Goal: Task Accomplishment & Management: Manage account settings

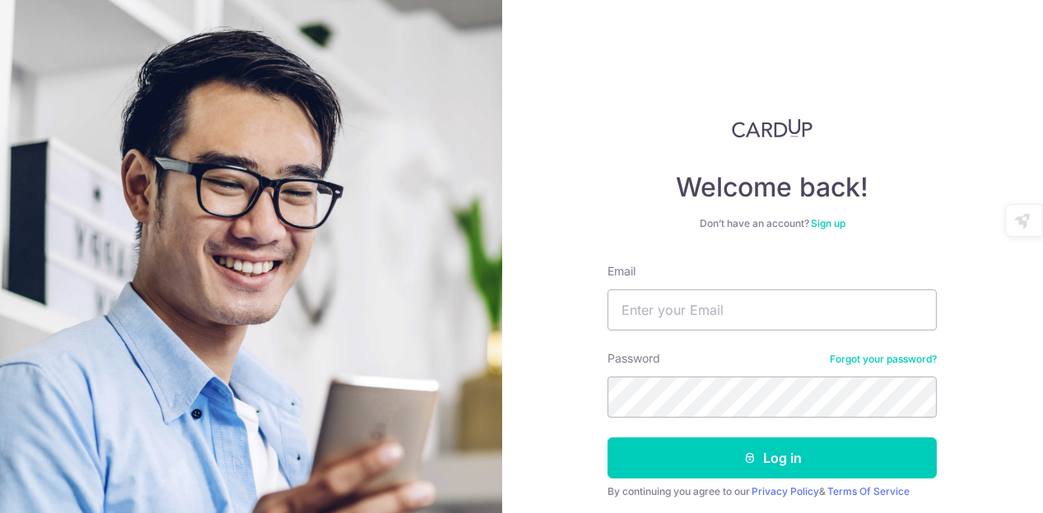
click at [883, 234] on div "Welcome back! Don’t have an account? Sign up Email Password Forgot your passwor…" at bounding box center [771, 334] width 329 height 433
click at [769, 317] on input "Email" at bounding box center [771, 310] width 329 height 41
click at [703, 295] on input "Email" at bounding box center [771, 310] width 329 height 41
type input "[EMAIL_ADDRESS][DOMAIN_NAME]"
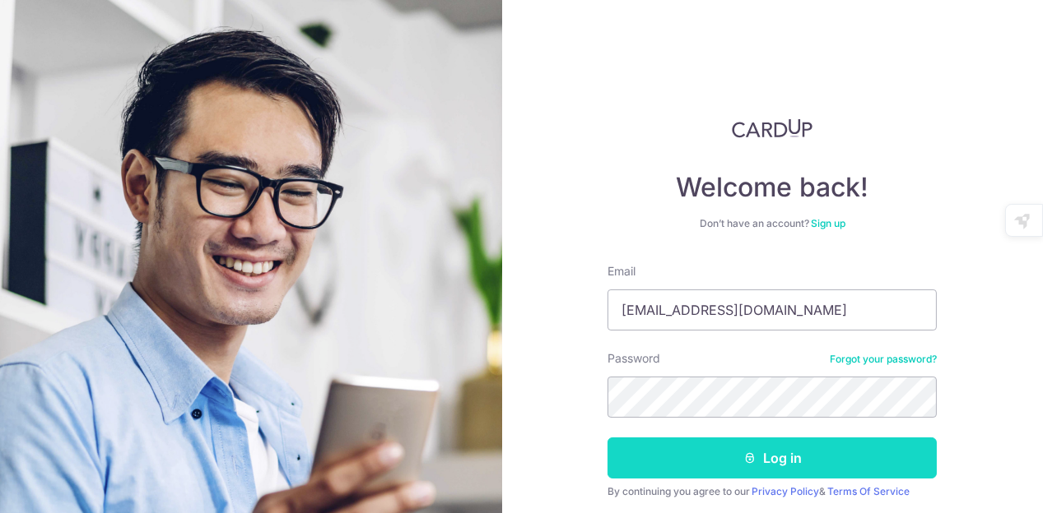
click at [748, 450] on button "Log in" at bounding box center [771, 458] width 329 height 41
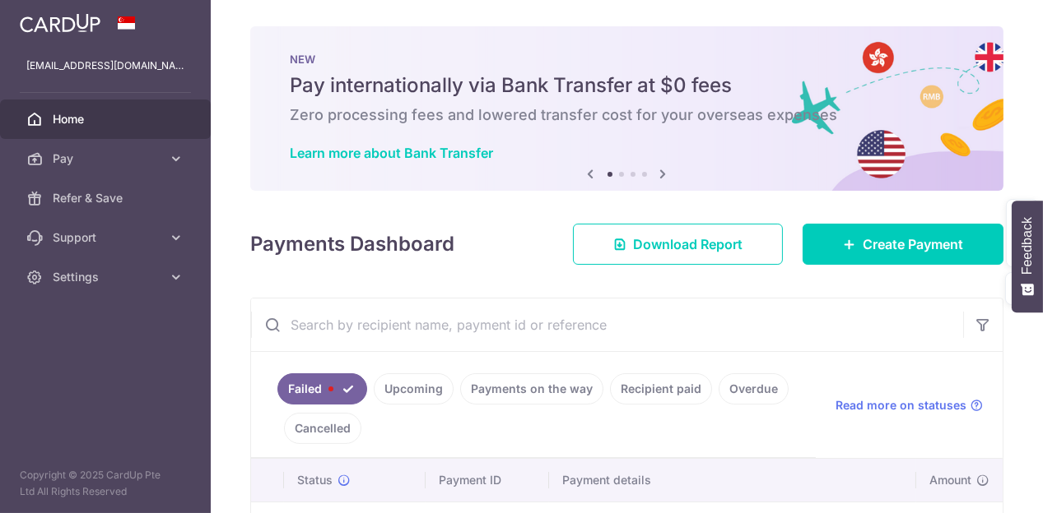
scroll to position [82, 0]
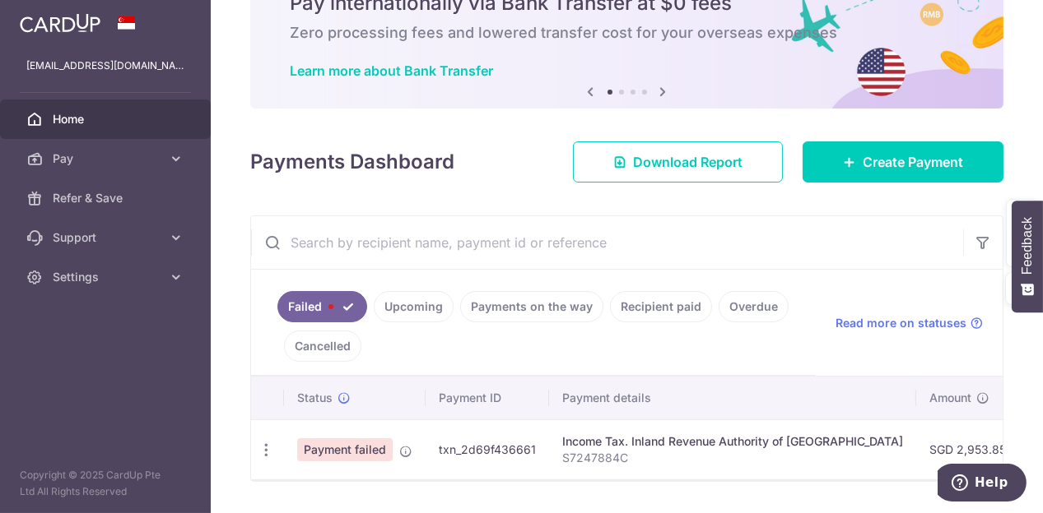
click at [330, 309] on link "Failed" at bounding box center [322, 306] width 90 height 31
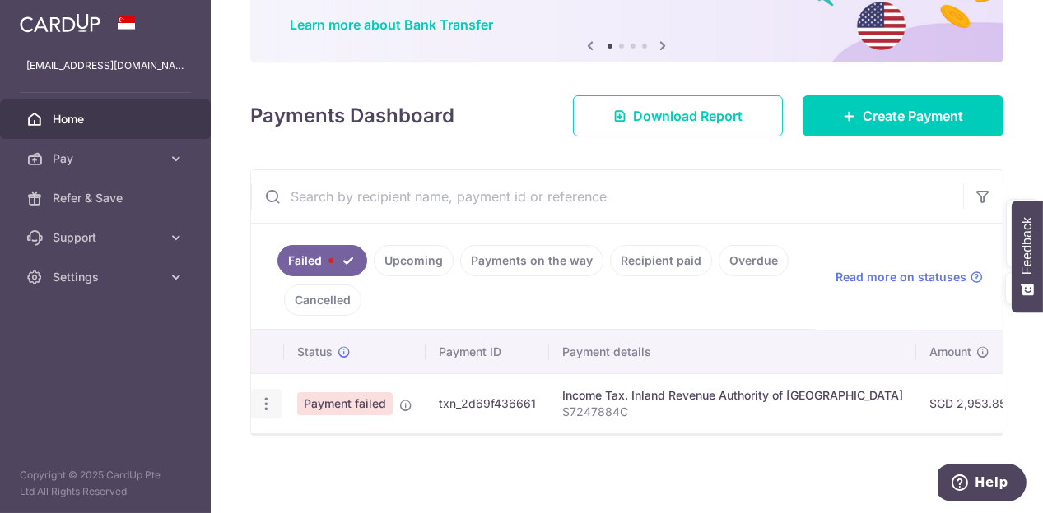
click at [263, 396] on icon "button" at bounding box center [266, 404] width 17 height 17
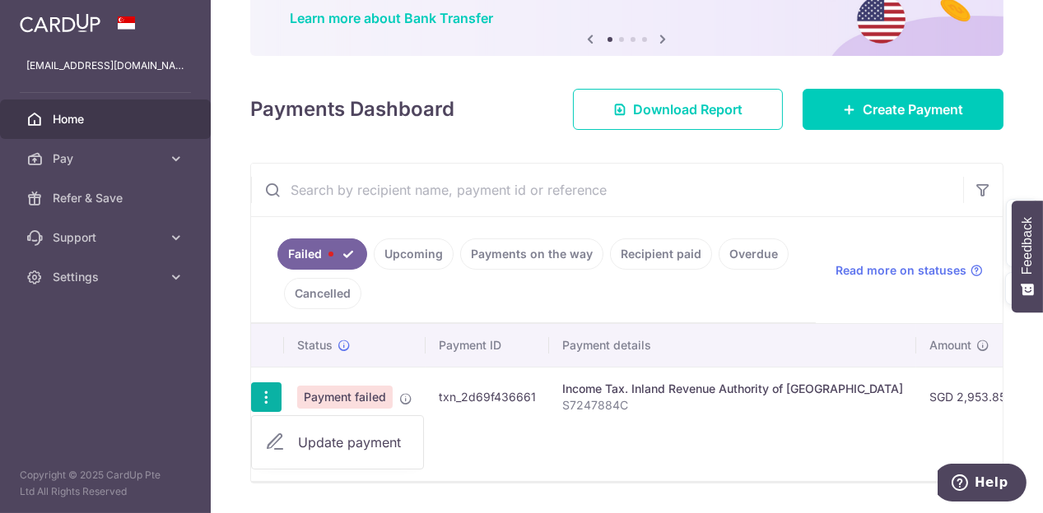
click at [355, 442] on span "Update payment" at bounding box center [354, 443] width 112 height 20
radio input "true"
type input "2,953.85"
type input "S7247884C"
type input "VTAX25R"
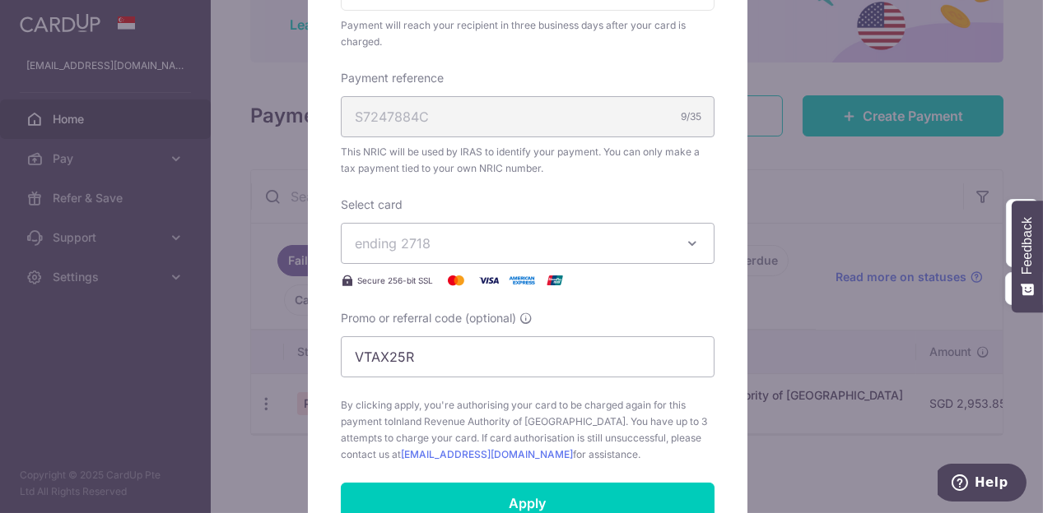
scroll to position [494, 0]
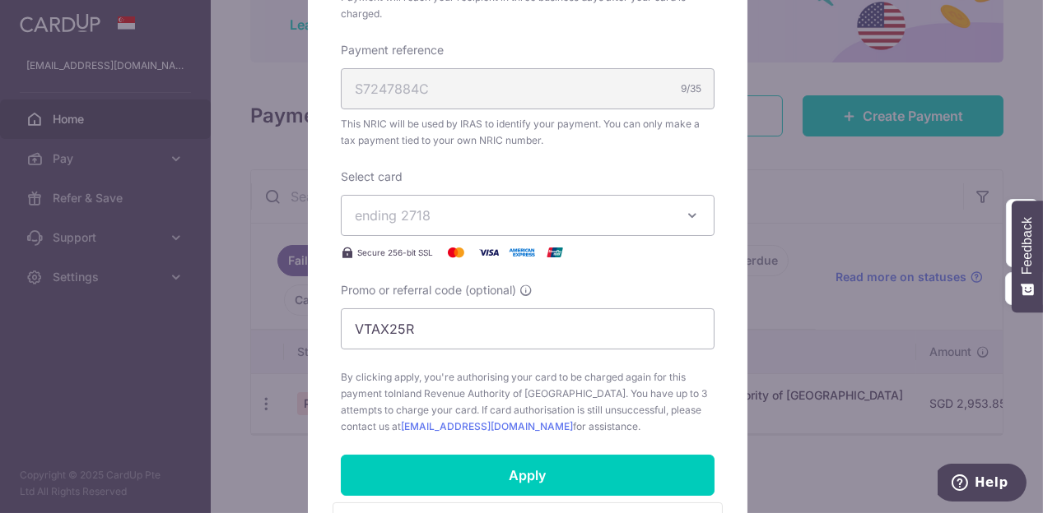
click at [511, 220] on span "ending 2718" at bounding box center [513, 216] width 316 height 20
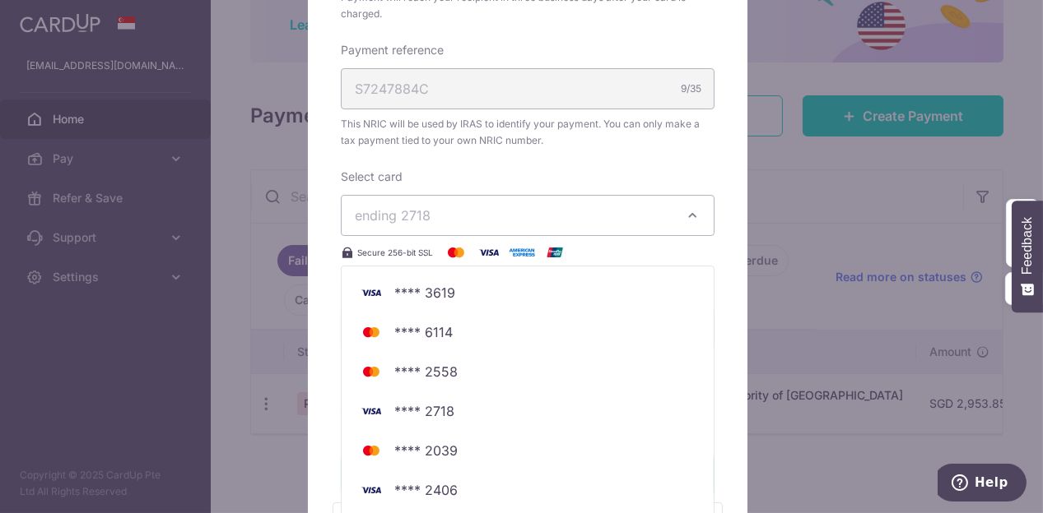
click at [801, 197] on div "Edit payment By clicking apply, you will make changes to all payments to Inland…" at bounding box center [521, 256] width 1043 height 513
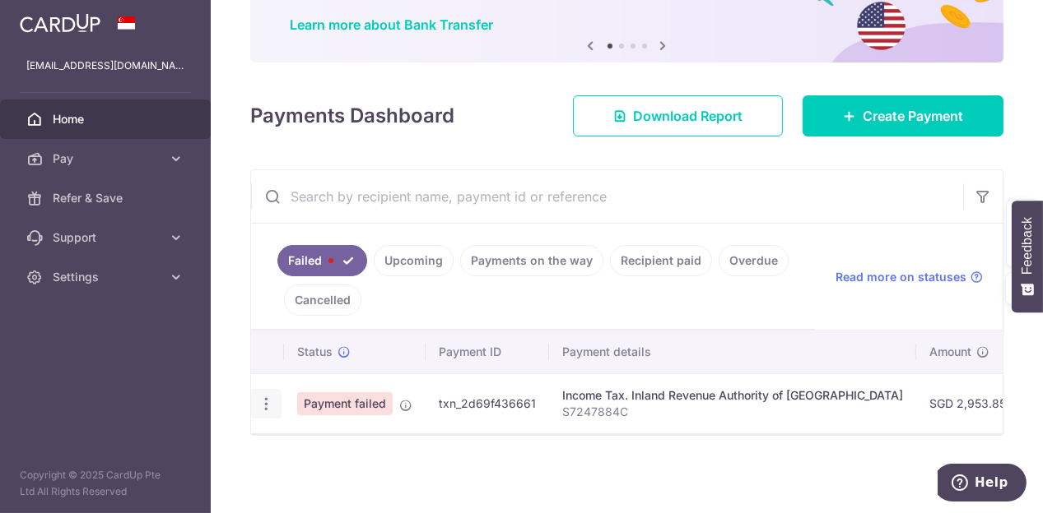
click at [257, 393] on div "Update payment" at bounding box center [266, 404] width 30 height 30
click at [268, 404] on icon "button" at bounding box center [266, 404] width 17 height 17
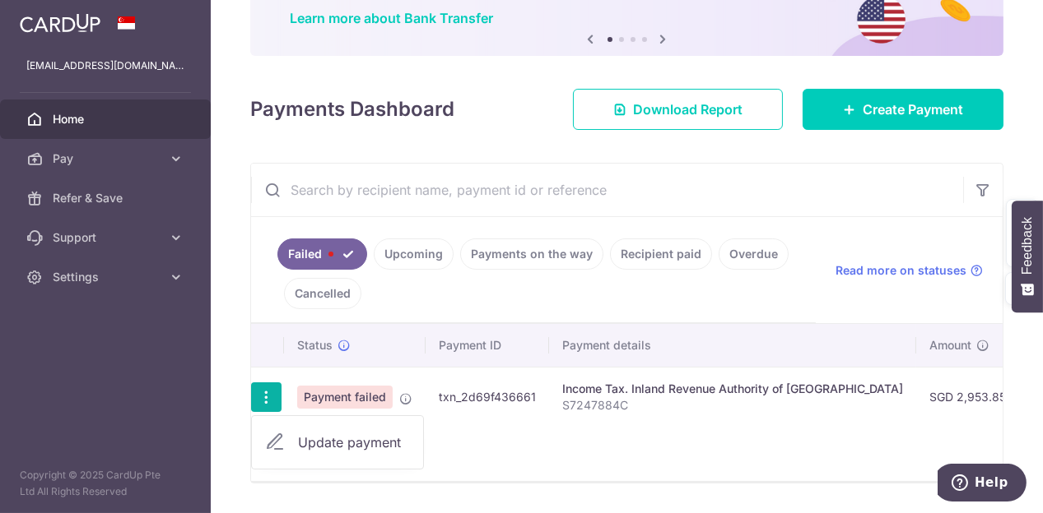
click at [377, 437] on span "Update payment" at bounding box center [354, 443] width 112 height 20
radio input "true"
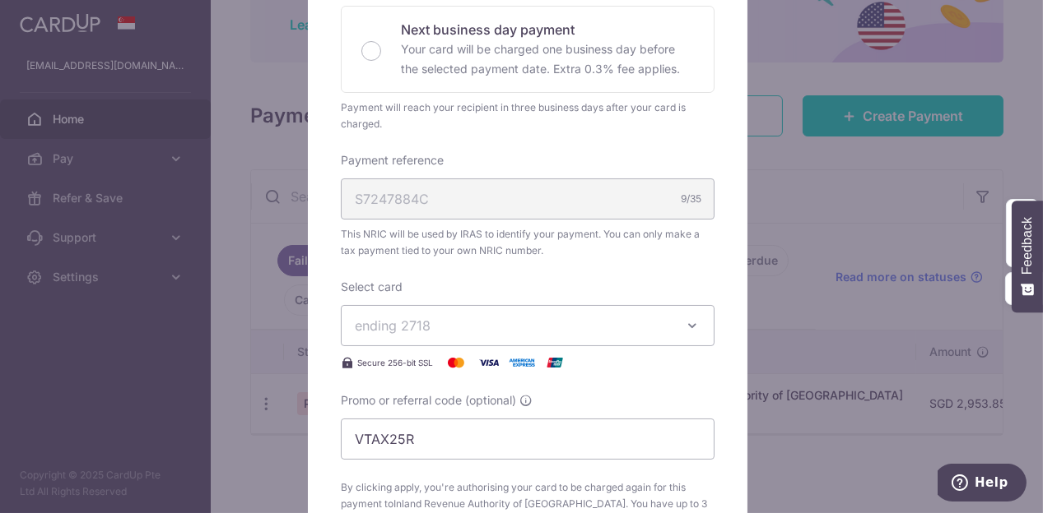
scroll to position [466, 0]
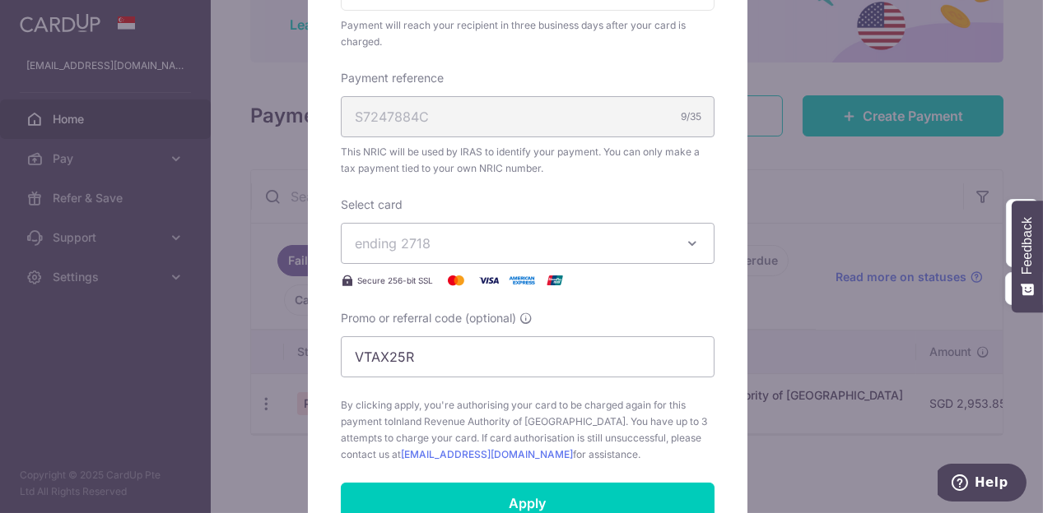
click at [644, 244] on span "ending 2718" at bounding box center [513, 244] width 316 height 20
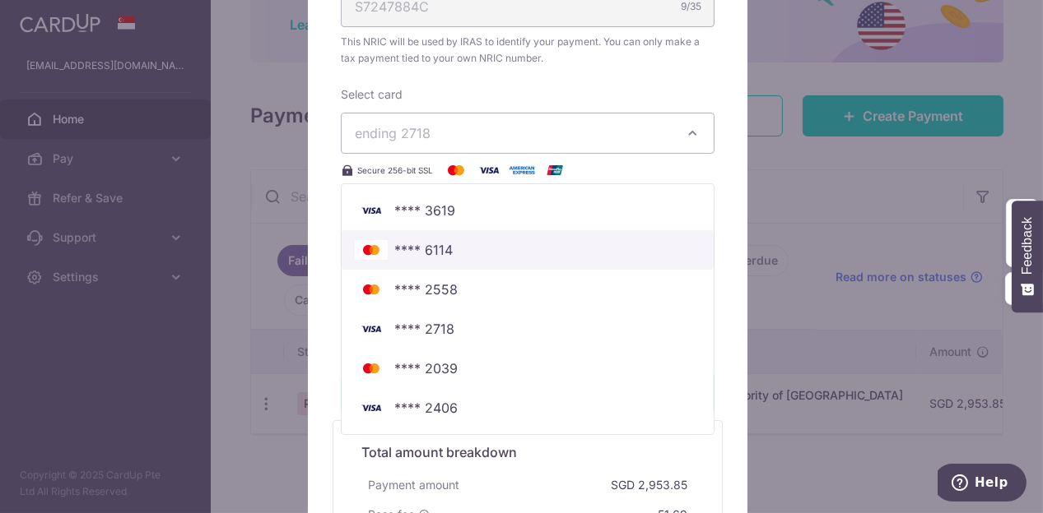
scroll to position [603, 0]
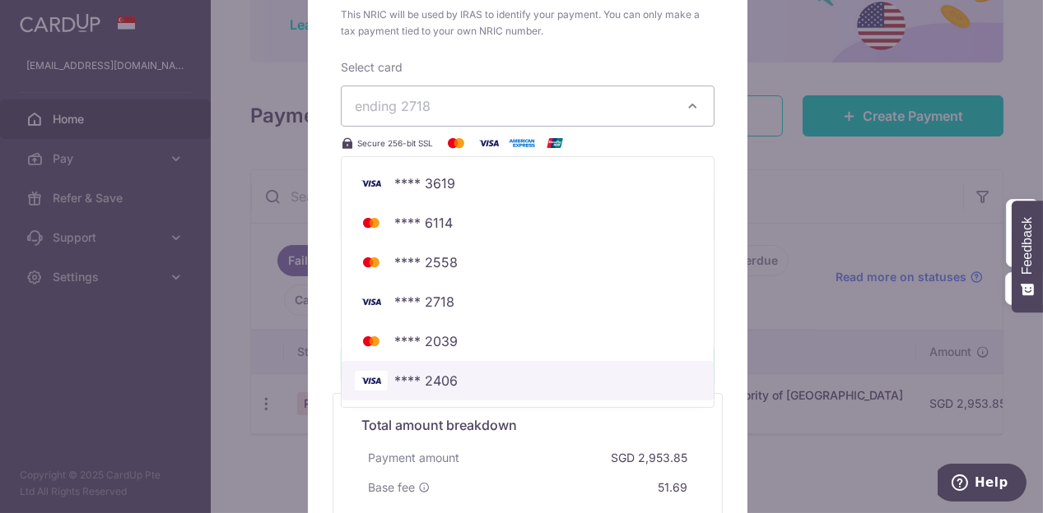
click at [637, 369] on link "**** 2406" at bounding box center [527, 380] width 372 height 39
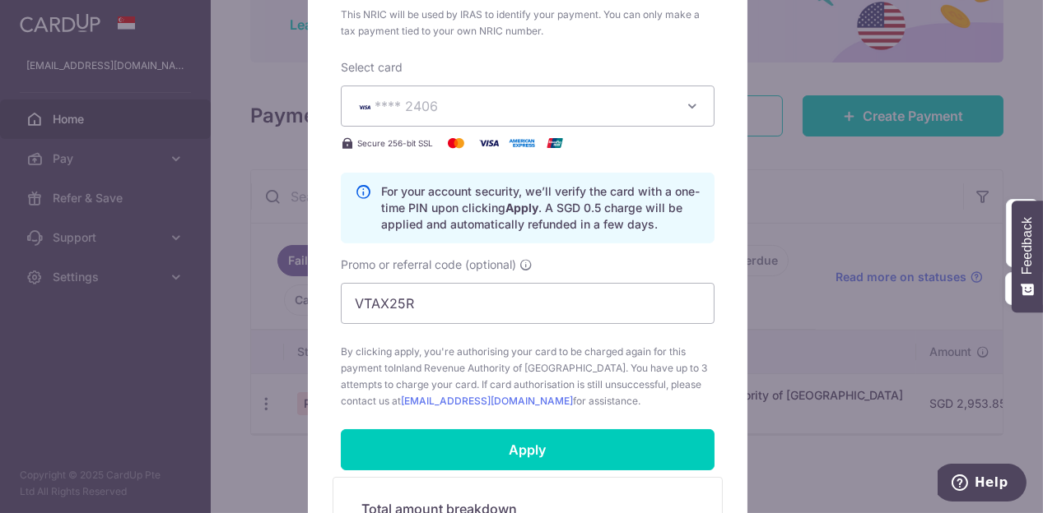
click at [627, 471] on form "By clicking apply, you will make changes to all payments to Inland Revenue Auth…" at bounding box center [528, 121] width 374 height 1079
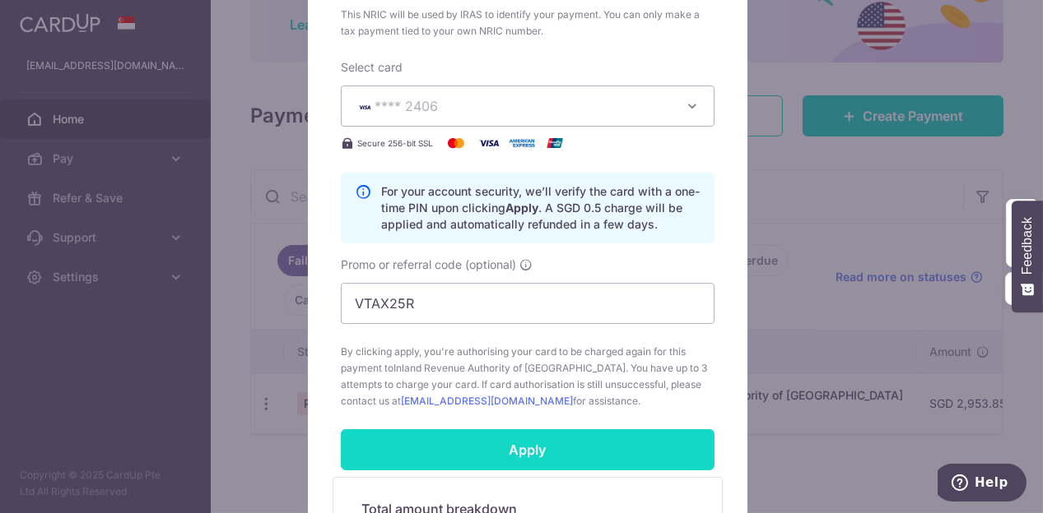
click at [627, 451] on input "Apply" at bounding box center [528, 450] width 374 height 41
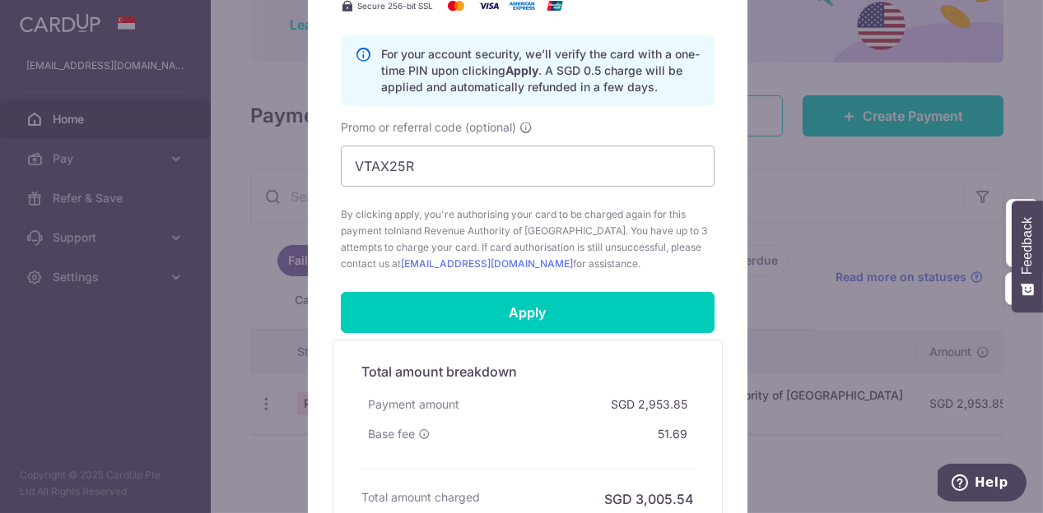
scroll to position [901, 0]
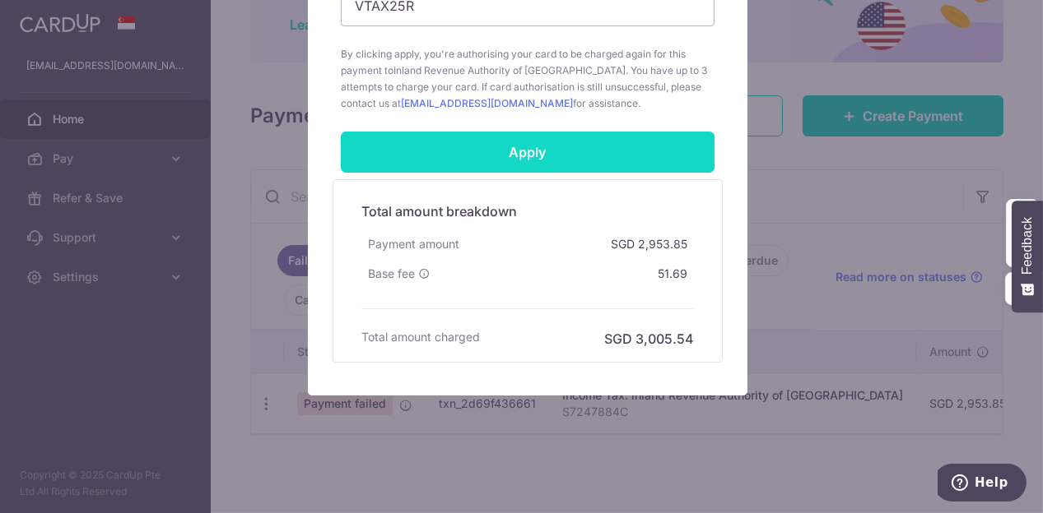
click at [490, 143] on input "Apply" at bounding box center [528, 152] width 374 height 41
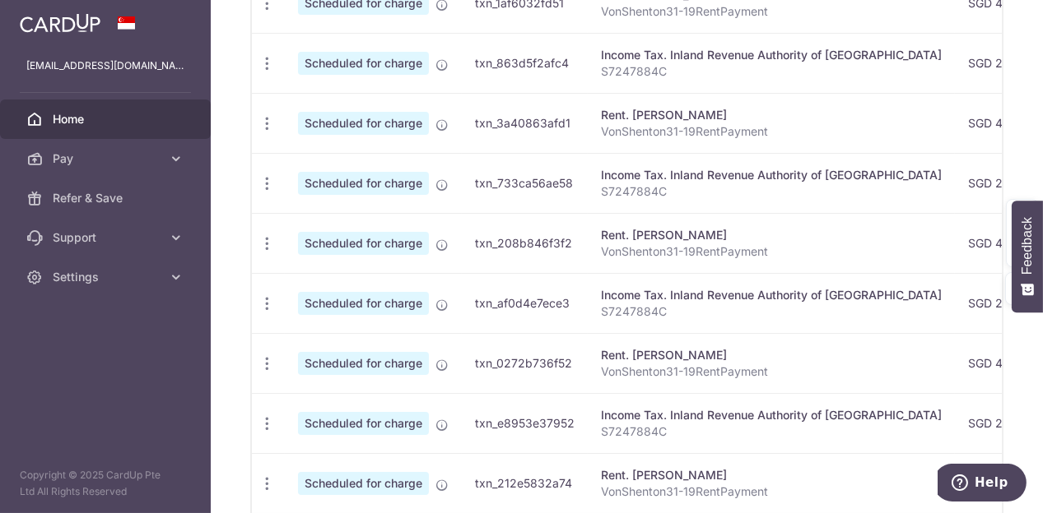
scroll to position [783, 0]
